Goal: Complete application form

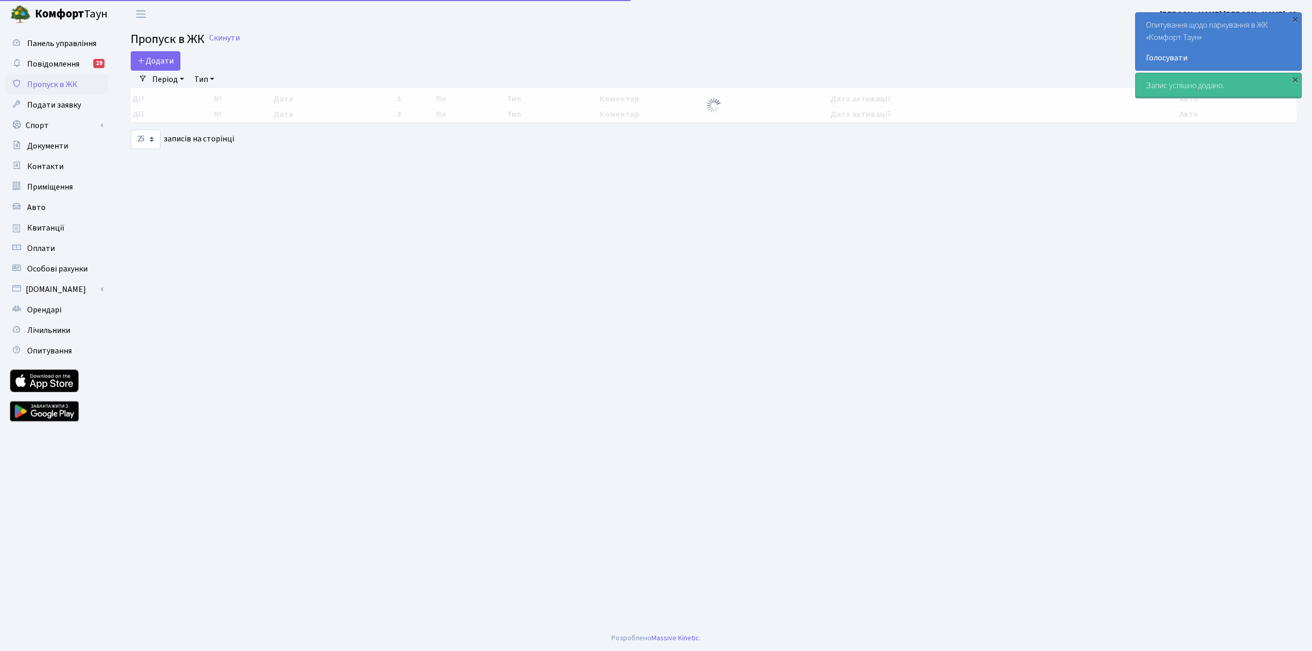
select select "25"
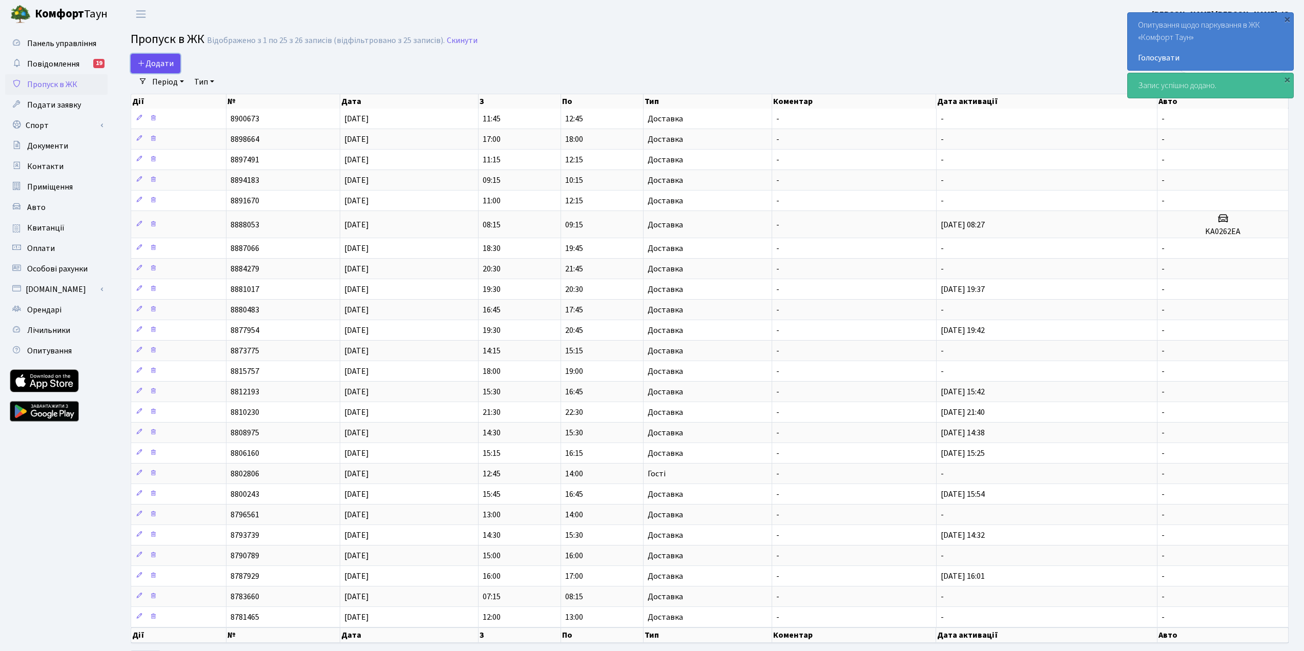
click at [149, 63] on span "Додати" at bounding box center [155, 63] width 36 height 11
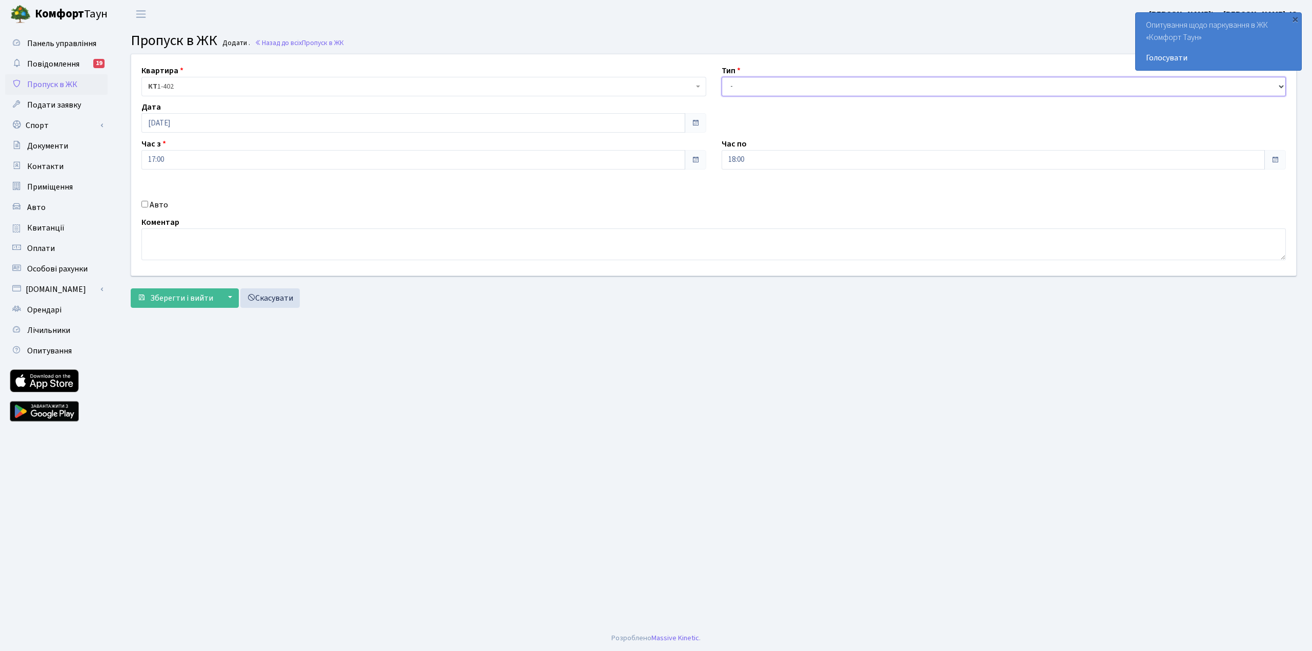
click at [802, 86] on select "- Доставка Таксі Гості Сервіс" at bounding box center [1004, 86] width 565 height 19
select select "1"
click at [722, 77] on select "- Доставка Таксі Гості Сервіс" at bounding box center [1004, 86] width 565 height 19
click at [195, 300] on span "Зберегти і вийти" at bounding box center [181, 298] width 63 height 11
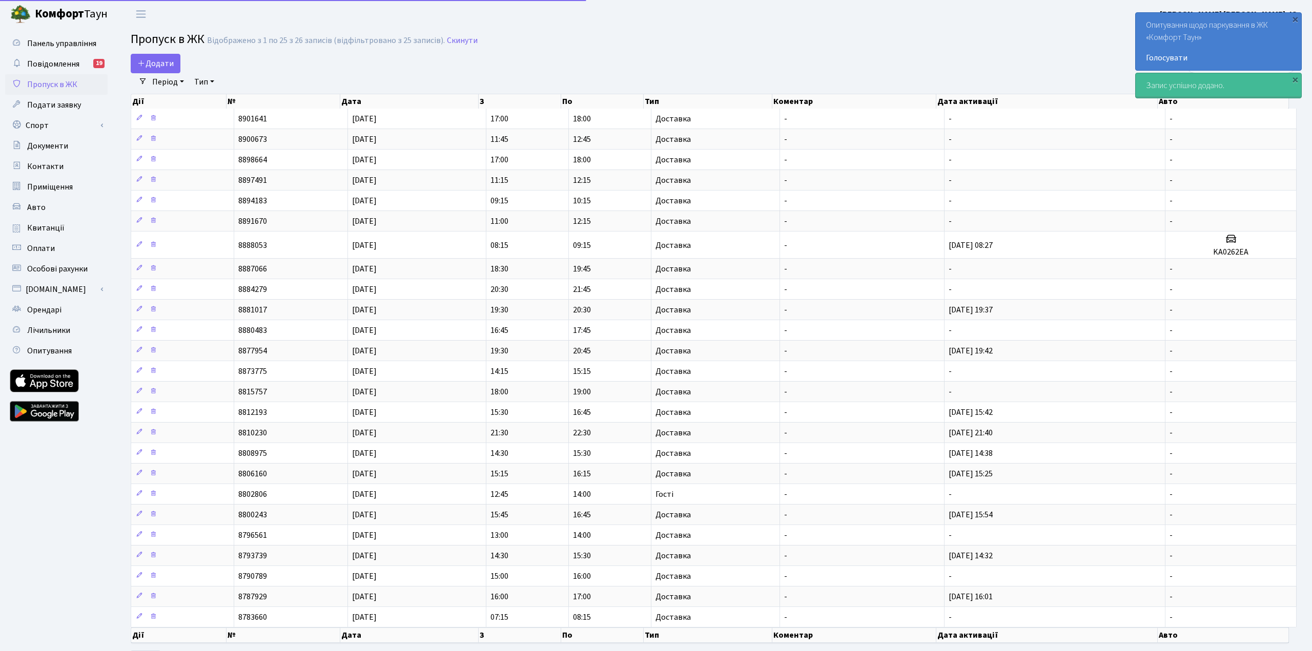
select select "25"
